Goal: Information Seeking & Learning: Learn about a topic

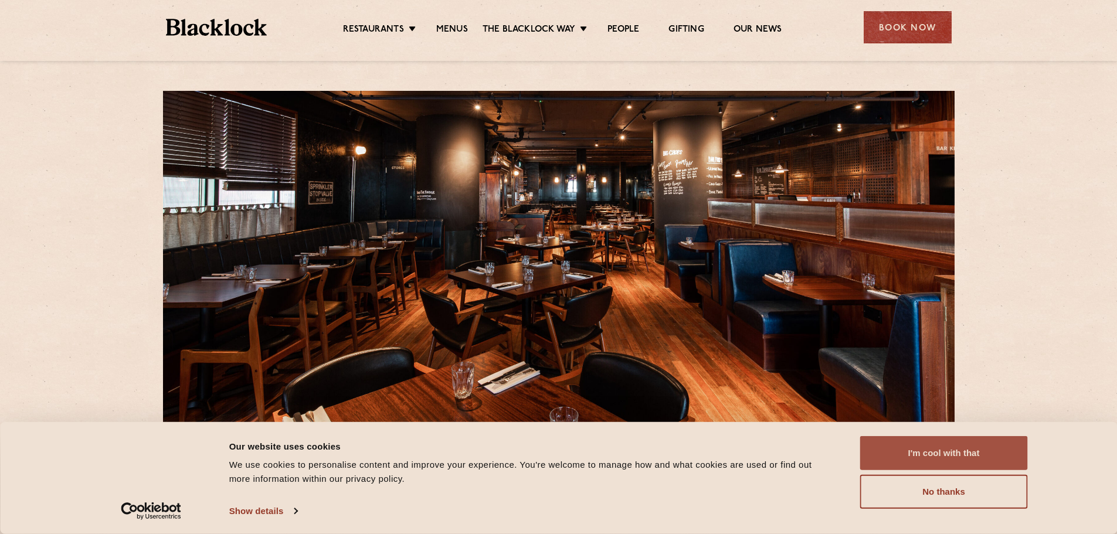
click at [988, 449] on button "I'm cool with that" at bounding box center [944, 453] width 168 height 34
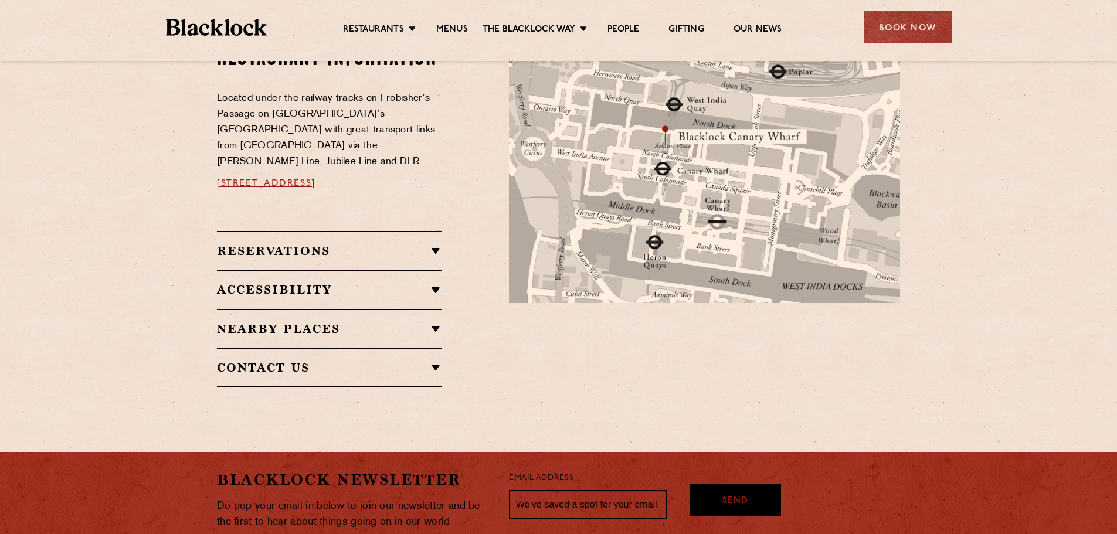
scroll to position [674, 0]
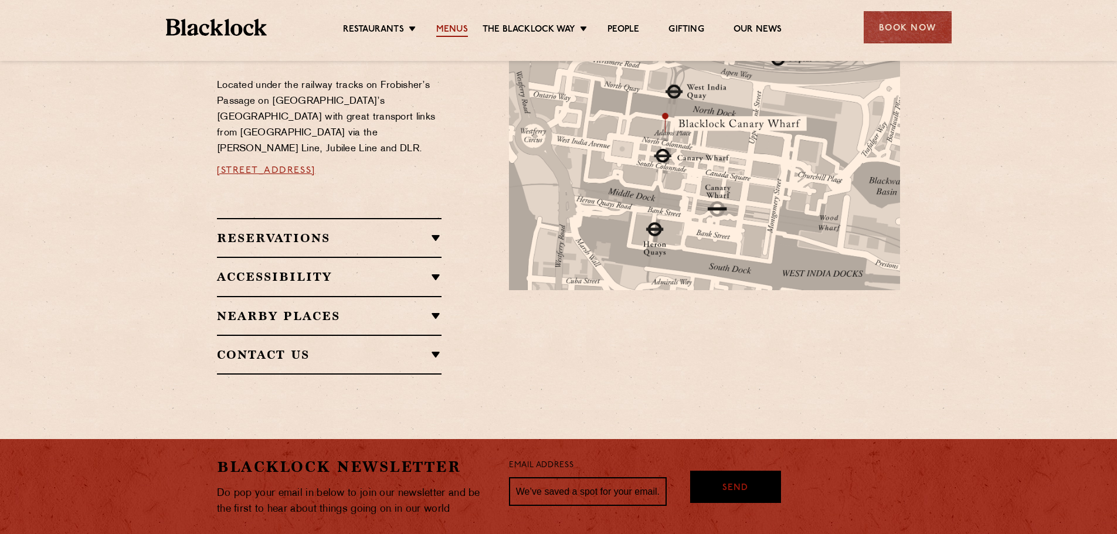
click at [457, 27] on link "Menus" at bounding box center [452, 30] width 32 height 13
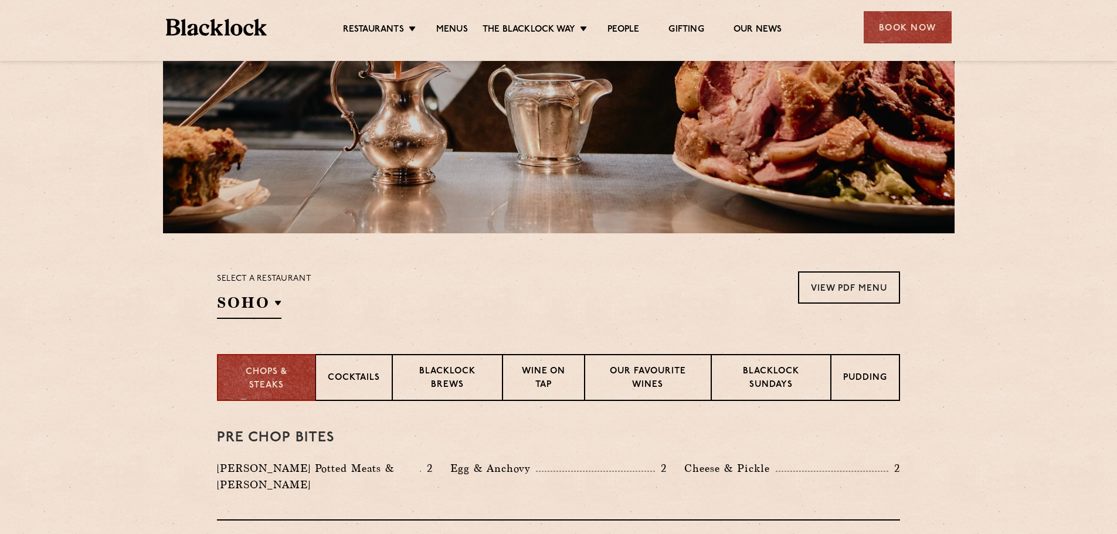
scroll to position [191, 0]
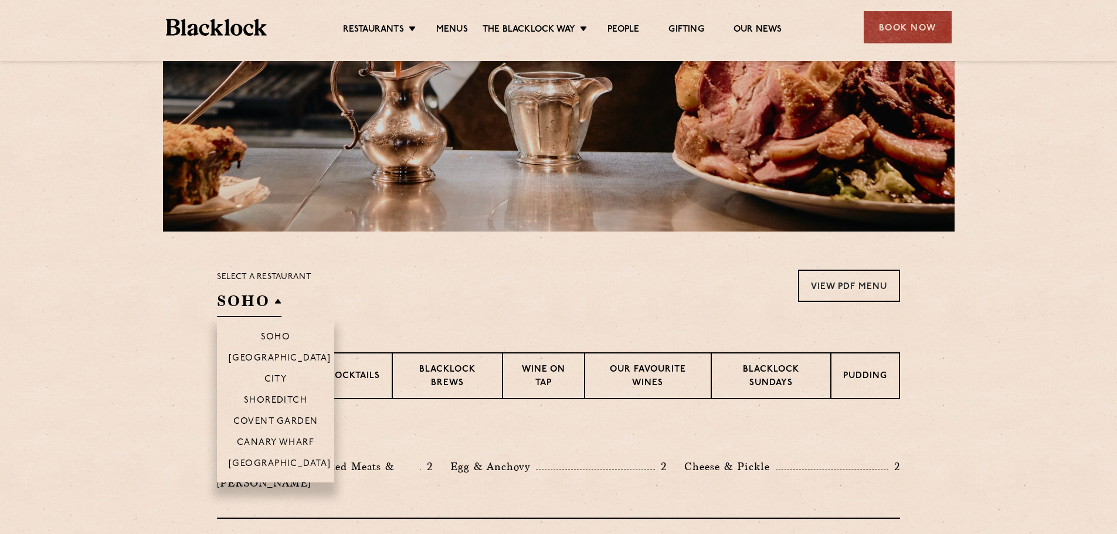
click at [248, 292] on h2 "SOHO" at bounding box center [249, 304] width 65 height 26
click at [291, 440] on p "Canary Wharf" at bounding box center [275, 444] width 77 height 12
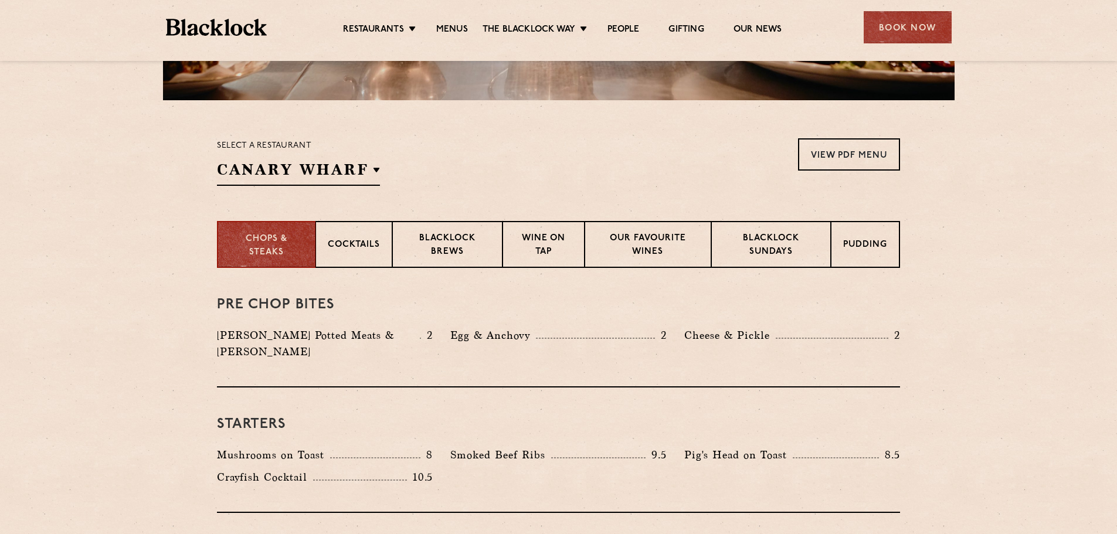
scroll to position [323, 0]
click at [460, 255] on p "Blacklock Brews" at bounding box center [448, 246] width 86 height 28
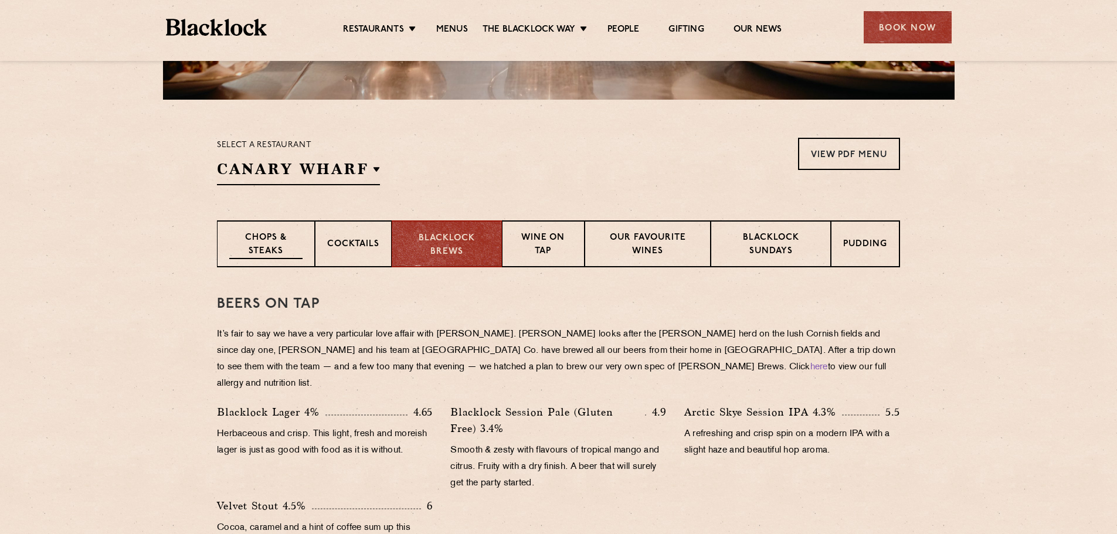
click at [276, 260] on div "Chops & Steaks" at bounding box center [266, 244] width 98 height 47
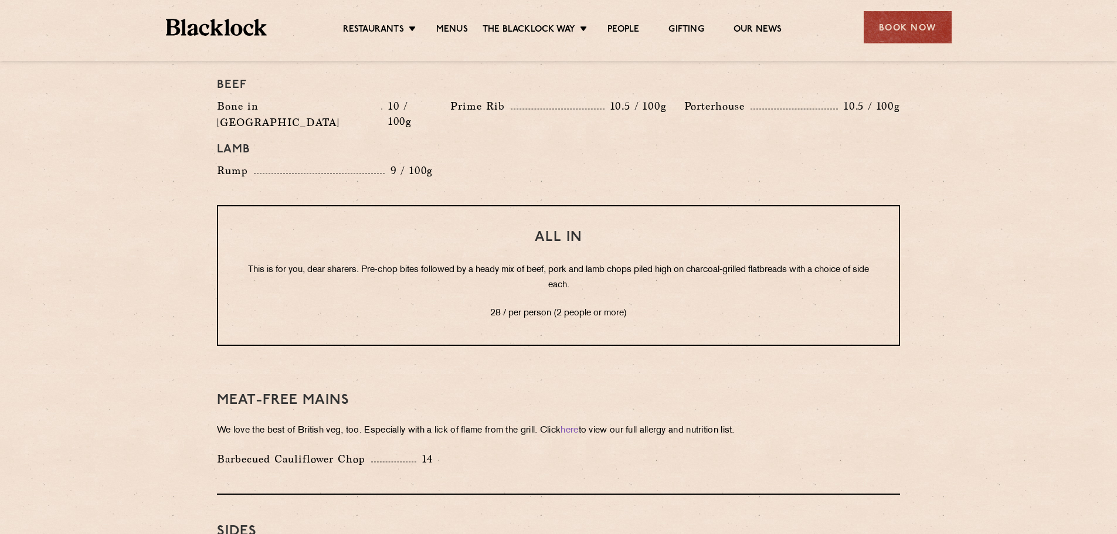
scroll to position [1437, 0]
